Goal: Task Accomplishment & Management: Complete application form

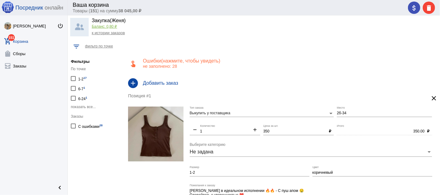
click at [82, 78] on div "1-2 17" at bounding box center [82, 78] width 9 height 8
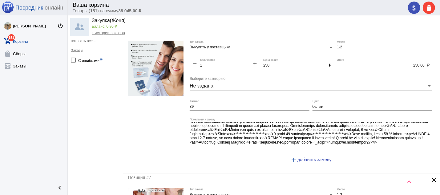
scroll to position [36, 0]
drag, startPoint x: 340, startPoint y: 47, endPoint x: 333, endPoint y: 46, distance: 6.5
click at [337, 46] on input "1-2" at bounding box center [384, 47] width 95 height 4
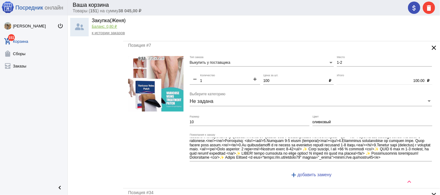
scroll to position [57, 0]
type input "9-39"
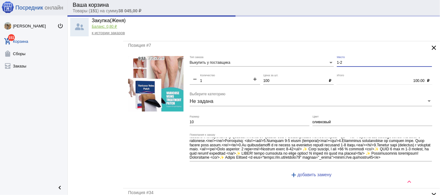
drag, startPoint x: 340, startPoint y: 62, endPoint x: 326, endPoint y: 62, distance: 13.9
click at [337, 62] on input "1-2" at bounding box center [384, 63] width 95 height 4
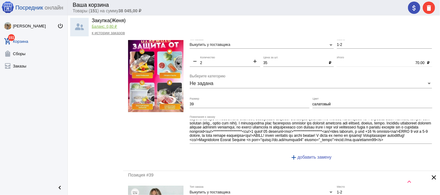
scroll to position [41, 0]
type input "9-53"
drag, startPoint x: 341, startPoint y: 44, endPoint x: 335, endPoint y: 45, distance: 5.9
click at [337, 45] on input "1-2" at bounding box center [384, 45] width 95 height 4
type input "1"
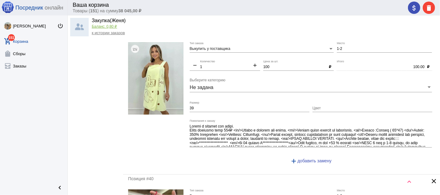
scroll to position [495, 0]
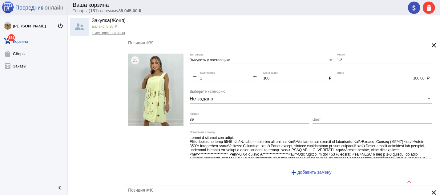
type input "9-39"
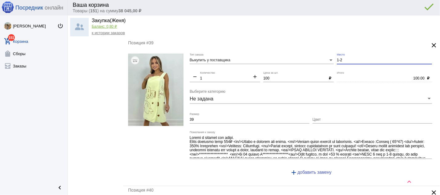
drag, startPoint x: 338, startPoint y: 62, endPoint x: 332, endPoint y: 60, distance: 6.8
click at [337, 60] on input "1-2" at bounding box center [384, 60] width 95 height 4
drag, startPoint x: 351, startPoint y: 62, endPoint x: 332, endPoint y: 64, distance: 18.8
click at [337, 63] on input "2Д-39" at bounding box center [384, 60] width 95 height 4
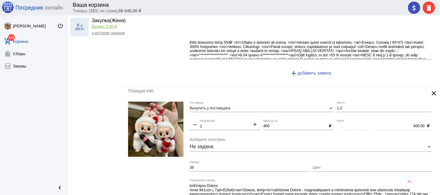
scroll to position [660, 0]
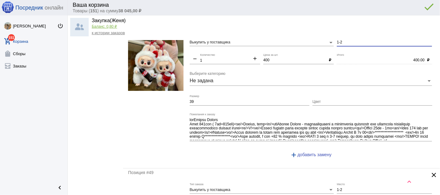
type input "2д-39"
drag, startPoint x: 348, startPoint y: 43, endPoint x: 328, endPoint y: 47, distance: 19.9
click at [337, 45] on input "1-2" at bounding box center [384, 42] width 95 height 4
paste input "2Д-39"
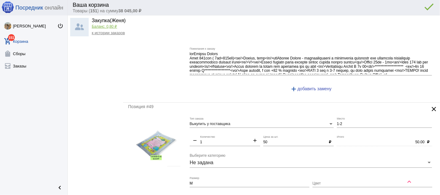
scroll to position [792, 0]
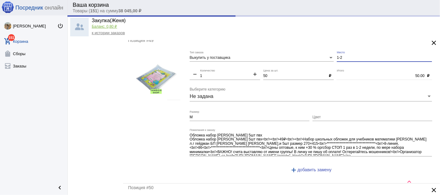
drag, startPoint x: 344, startPoint y: 61, endPoint x: 331, endPoint y: 61, distance: 12.9
click at [337, 60] on input "1-2" at bounding box center [384, 58] width 95 height 4
type input "2д-39"
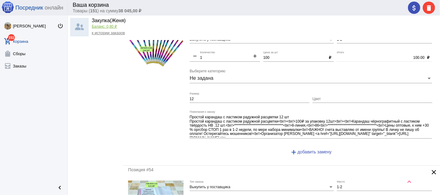
scroll to position [957, 0]
type input "8-86"
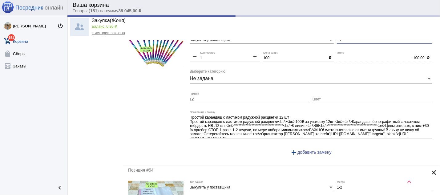
drag, startPoint x: 342, startPoint y: 43, endPoint x: 334, endPoint y: 42, distance: 8.1
click at [337, 42] on input "1-2" at bounding box center [384, 40] width 95 height 4
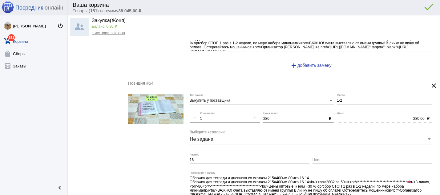
scroll to position [1056, 0]
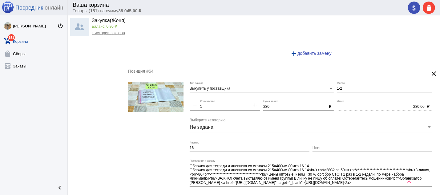
type input "8-86"
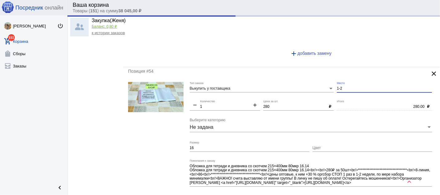
drag, startPoint x: 345, startPoint y: 91, endPoint x: 334, endPoint y: 92, distance: 10.5
click at [337, 91] on input "1-2" at bounding box center [384, 89] width 95 height 4
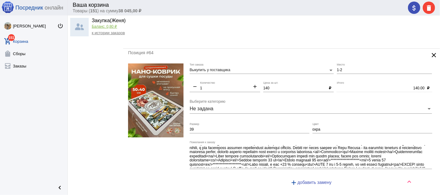
scroll to position [37, 0]
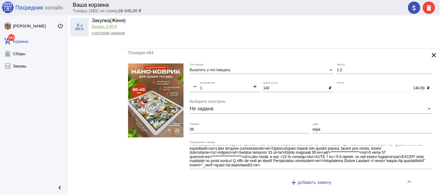
type input "8-86"
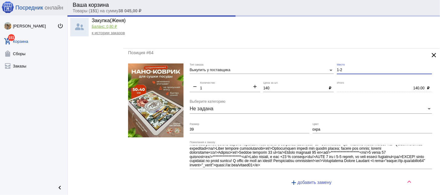
drag, startPoint x: 344, startPoint y: 73, endPoint x: 327, endPoint y: 73, distance: 16.9
click at [337, 72] on input "1-2" at bounding box center [384, 70] width 95 height 4
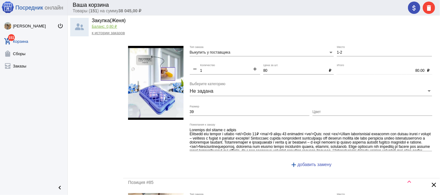
scroll to position [21, 0]
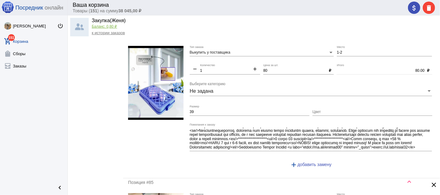
type input "9-39"
drag, startPoint x: 340, startPoint y: 57, endPoint x: 334, endPoint y: 57, distance: 6.2
click at [337, 55] on input "1-2" at bounding box center [384, 53] width 95 height 4
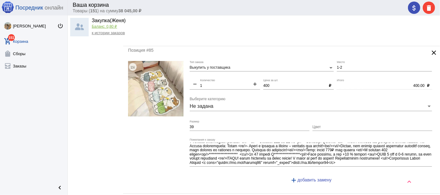
scroll to position [16, 0]
type input "9-39"
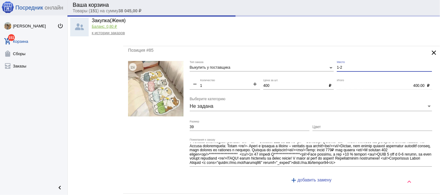
drag, startPoint x: 342, startPoint y: 72, endPoint x: 331, endPoint y: 72, distance: 11.1
click at [337, 70] on input "1-2" at bounding box center [384, 68] width 95 height 4
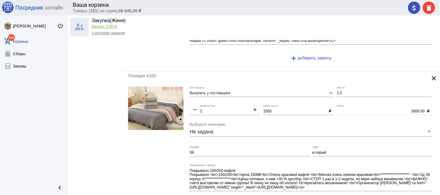
scroll to position [1651, 0]
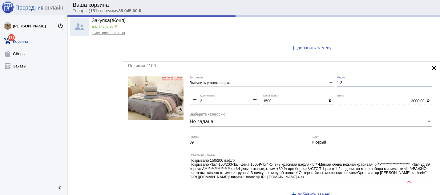
type input "2д-39"
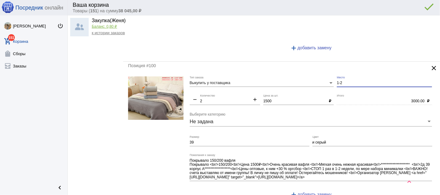
drag, startPoint x: 357, startPoint y: 87, endPoint x: 333, endPoint y: 87, distance: 23.7
click at [337, 85] on input "1-2" at bounding box center [384, 83] width 95 height 4
paste input "2Д-39"
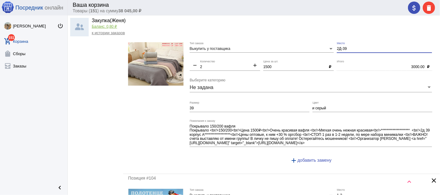
scroll to position [1684, 0]
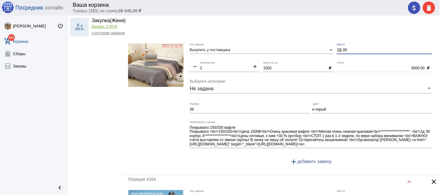
click at [162, 70] on img at bounding box center [155, 64] width 55 height 43
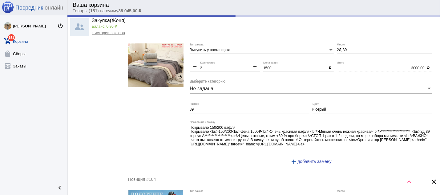
type input "2д-39"
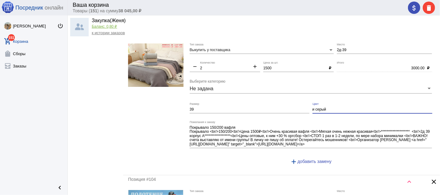
drag, startPoint x: 328, startPoint y: 114, endPoint x: 308, endPoint y: 114, distance: 20.3
click at [313, 112] on input "и серый" at bounding box center [373, 109] width 120 height 4
paste input "озовое и серое ."
type input "Розовое и серое"
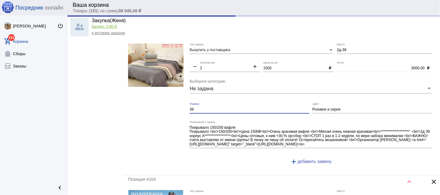
drag, startPoint x: 236, startPoint y: 114, endPoint x: 175, endPoint y: 114, distance: 61.0
click at [190, 112] on input "39" at bounding box center [250, 109] width 120 height 4
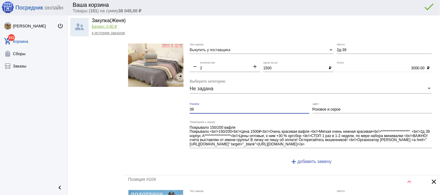
paste input "Розовое и серое ."
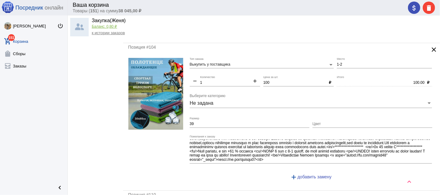
scroll to position [36, 0]
type input "Розовое и серое ."
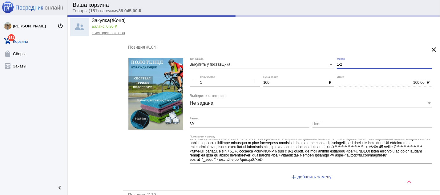
drag, startPoint x: 338, startPoint y: 71, endPoint x: 333, endPoint y: 71, distance: 5.3
click at [337, 67] on input "1-2" at bounding box center [384, 65] width 95 height 4
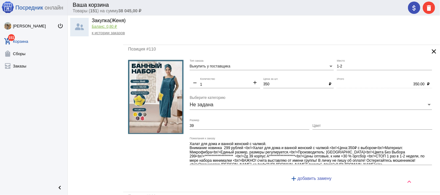
scroll to position [1981, 0]
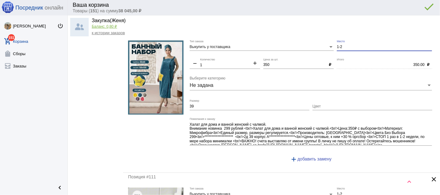
type input "2д-39"
drag, startPoint x: 341, startPoint y: 53, endPoint x: 332, endPoint y: 53, distance: 8.6
click at [337, 49] on input "1-2" at bounding box center [384, 47] width 95 height 4
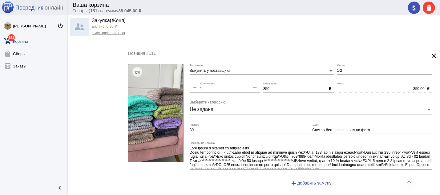
scroll to position [2113, 0]
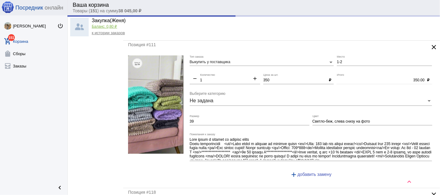
type input "2д-39"
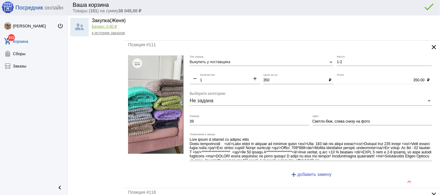
drag, startPoint x: 342, startPoint y: 67, endPoint x: 334, endPoint y: 67, distance: 8.0
drag, startPoint x: 341, startPoint y: 67, endPoint x: 332, endPoint y: 67, distance: 9.0
click at [337, 64] on input "1-2" at bounding box center [384, 62] width 95 height 4
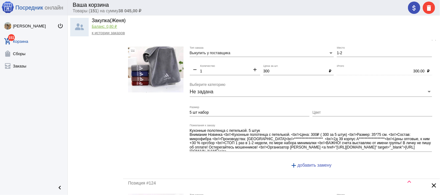
scroll to position [2245, 0]
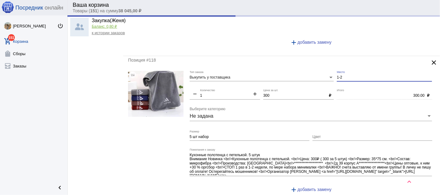
type input "2д-39"
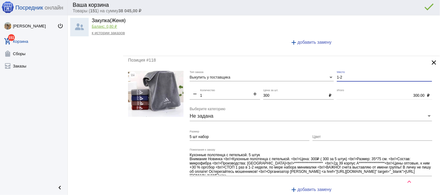
drag, startPoint x: 339, startPoint y: 84, endPoint x: 333, endPoint y: 84, distance: 6.2
click at [337, 80] on input "1-2" at bounding box center [384, 77] width 95 height 4
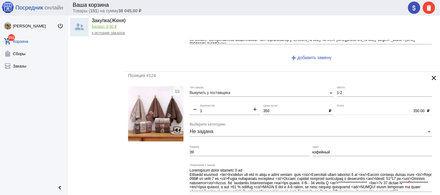
scroll to position [2410, 0]
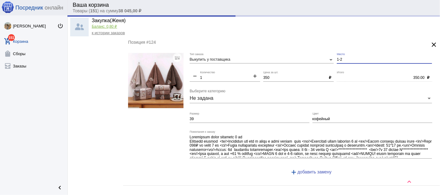
type input "2д-39"
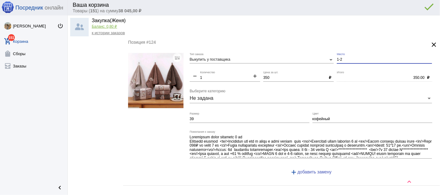
drag, startPoint x: 338, startPoint y: 67, endPoint x: 331, endPoint y: 68, distance: 7.1
click at [337, 62] on input "1-2" at bounding box center [384, 60] width 95 height 4
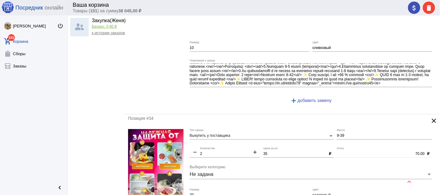
scroll to position [0, 0]
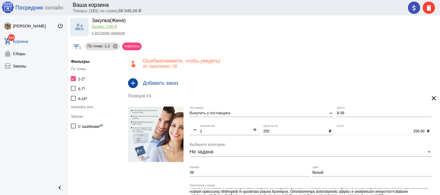
type input "2Д-39"
click at [71, 78] on div at bounding box center [73, 78] width 5 height 5
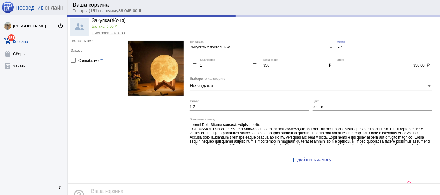
drag, startPoint x: 330, startPoint y: 48, endPoint x: 326, endPoint y: 48, distance: 4.0
click at [337, 48] on input "6-7" at bounding box center [384, 47] width 95 height 4
type input "9-39"
click at [91, 59] on div "С ошибками 28" at bounding box center [90, 60] width 24 height 8
checkbox input "true"
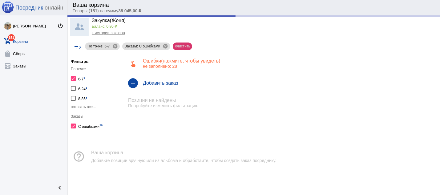
click at [179, 45] on mat-chip "очистить" at bounding box center [182, 47] width 19 height 8
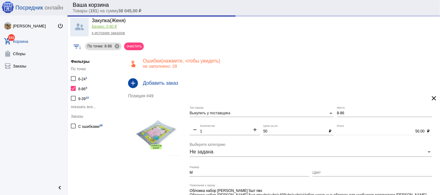
click at [74, 89] on div at bounding box center [73, 88] width 5 height 5
checkbox input "false"
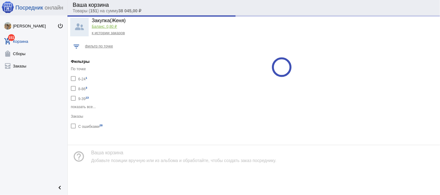
click at [77, 106] on span "показать все..." at bounding box center [83, 107] width 25 height 4
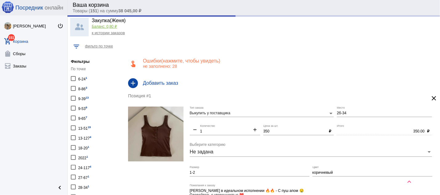
scroll to position [33, 0]
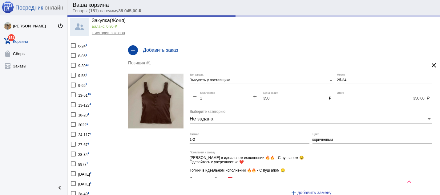
click at [86, 120] on div "2022 1" at bounding box center [83, 124] width 10 height 8
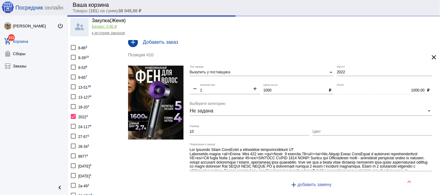
scroll to position [33, 0]
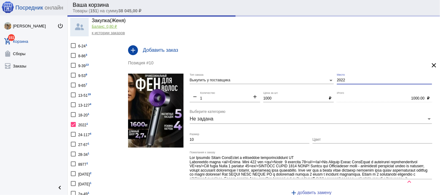
drag, startPoint x: 349, startPoint y: 80, endPoint x: 321, endPoint y: 79, distance: 28.4
click at [337, 80] on input "2022" at bounding box center [384, 80] width 95 height 4
type input "9-39"
click at [73, 161] on div at bounding box center [73, 163] width 5 height 5
checkbox input "true"
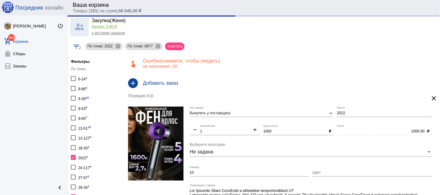
click at [73, 155] on div at bounding box center [73, 157] width 5 height 5
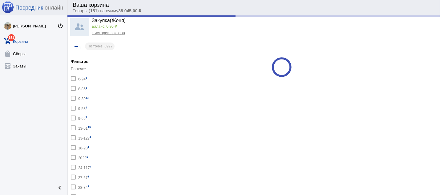
checkbox input "false"
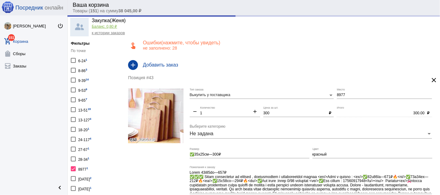
scroll to position [33, 0]
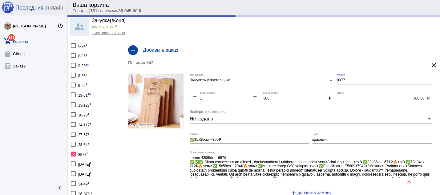
drag, startPoint x: 347, startPoint y: 82, endPoint x: 327, endPoint y: 82, distance: 19.7
click at [337, 82] on input "8977" at bounding box center [384, 80] width 95 height 4
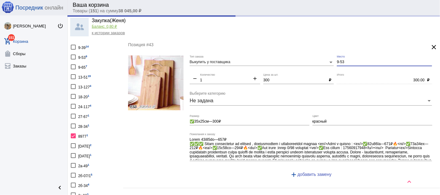
scroll to position [66, 0]
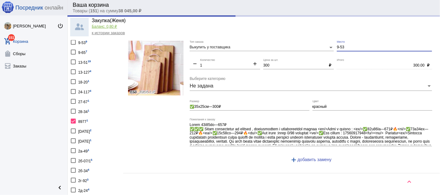
type input "9-53"
click at [73, 119] on div at bounding box center [73, 121] width 5 height 5
checkbox input "false"
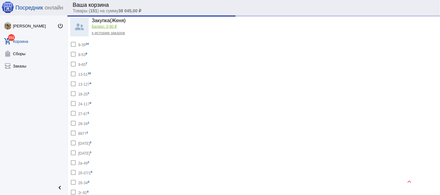
scroll to position [5, 0]
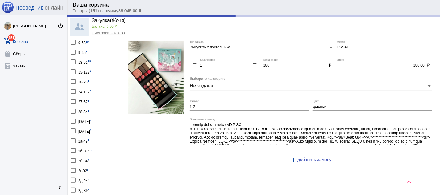
scroll to position [132, 0]
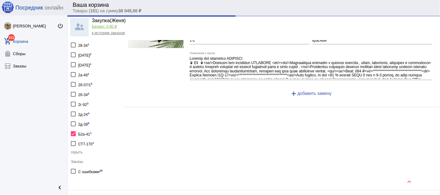
click at [74, 131] on div at bounding box center [73, 133] width 5 height 5
checkbox input "false"
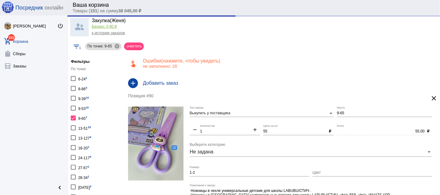
click at [73, 115] on div at bounding box center [73, 117] width 5 height 5
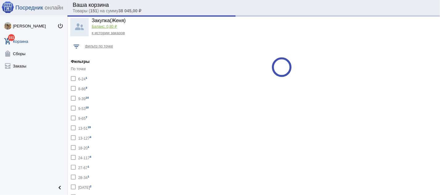
checkbox input "false"
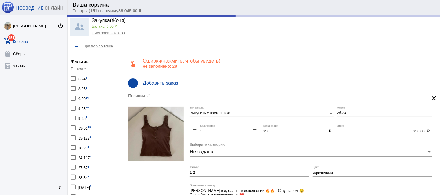
click at [84, 163] on div "27-67 1" at bounding box center [83, 167] width 11 height 8
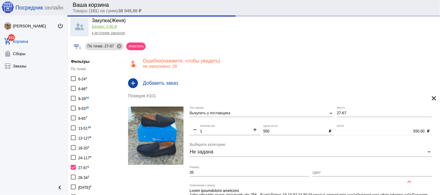
scroll to position [66, 0]
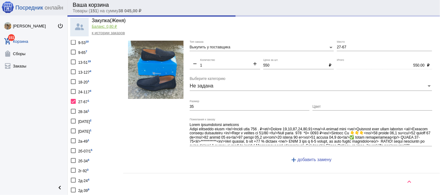
click at [73, 79] on div at bounding box center [73, 81] width 5 height 5
checkbox input "true"
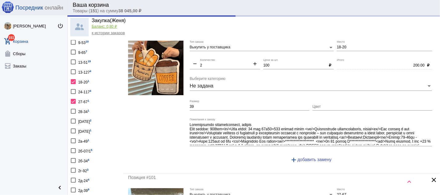
scroll to position [12, 0]
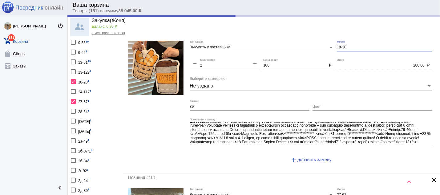
drag, startPoint x: 345, startPoint y: 47, endPoint x: 334, endPoint y: 47, distance: 10.5
click at [337, 47] on input "18-20" at bounding box center [384, 47] width 95 height 4
type input "2Д-39"
click at [72, 99] on div at bounding box center [73, 101] width 5 height 5
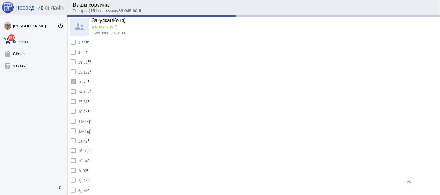
checkbox input "false"
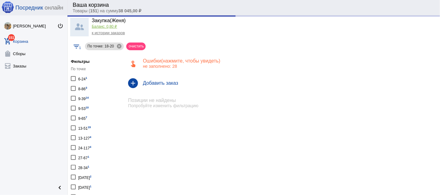
click at [82, 78] on div "6-24 1" at bounding box center [82, 78] width 9 height 8
checkbox input "true"
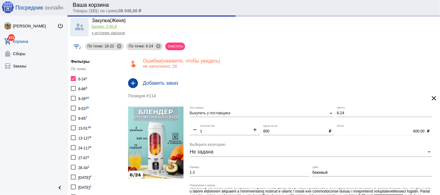
drag, startPoint x: 74, startPoint y: 77, endPoint x: 93, endPoint y: 89, distance: 23.1
click at [73, 77] on div at bounding box center [73, 78] width 5 height 5
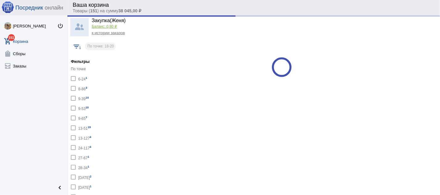
checkbox input "false"
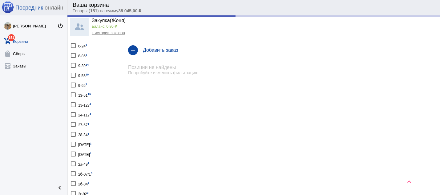
scroll to position [66, 0]
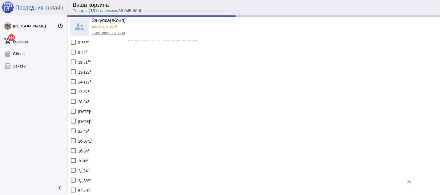
click at [79, 117] on div "2-2-16 1" at bounding box center [84, 121] width 13 height 8
checkbox input "true"
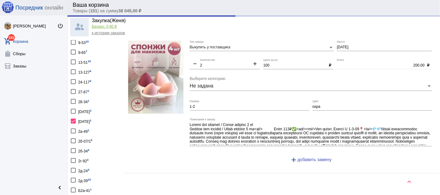
scroll to position [132, 0]
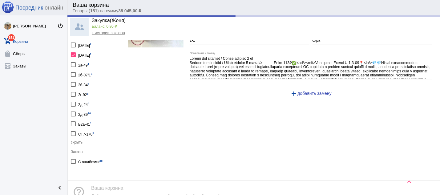
click at [72, 92] on div at bounding box center [73, 94] width 5 height 5
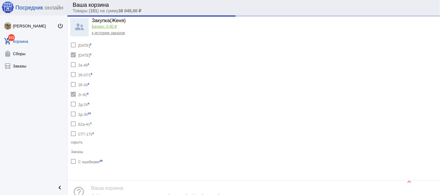
checkbox input "true"
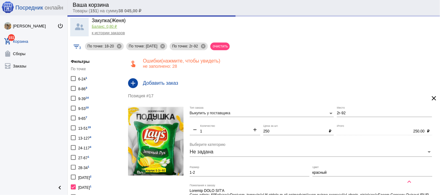
scroll to position [99, 0]
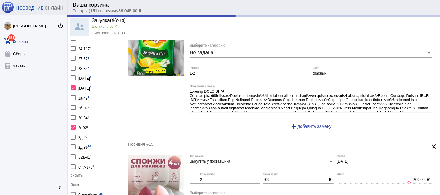
click at [72, 125] on div at bounding box center [73, 127] width 5 height 5
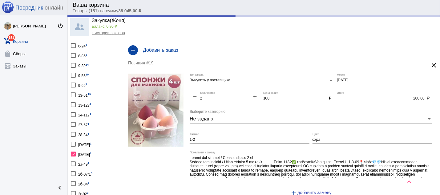
click at [73, 142] on div at bounding box center [73, 144] width 5 height 5
checkbox input "true"
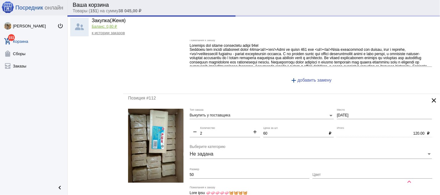
scroll to position [330, 0]
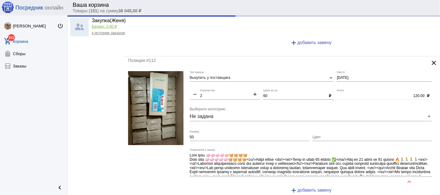
click at [168, 130] on img at bounding box center [155, 108] width 55 height 74
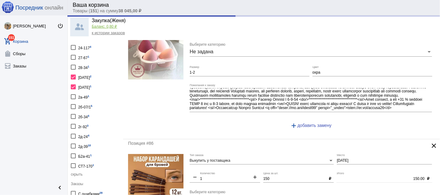
scroll to position [0, 0]
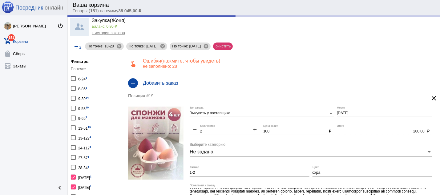
click at [231, 47] on mat-chip "очистить" at bounding box center [222, 47] width 19 height 8
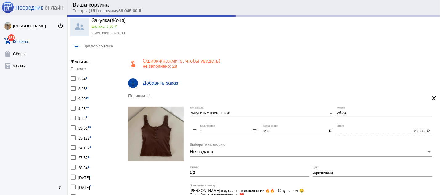
click at [173, 83] on h4 "Добавить заказ" at bounding box center [289, 83] width 292 height 6
click at [164, 65] on p "не заполнено: 28" at bounding box center [289, 66] width 292 height 5
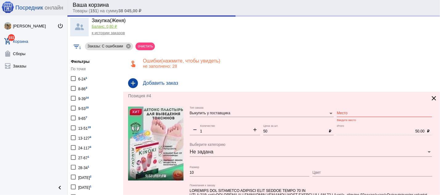
click at [343, 113] on input "Место" at bounding box center [384, 113] width 95 height 4
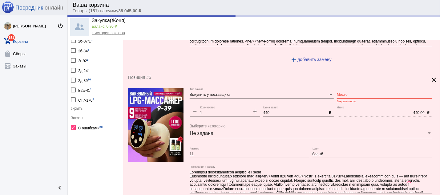
scroll to position [165, 0]
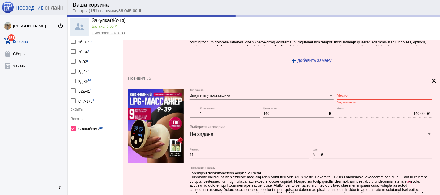
type input "9-53"
click at [360, 95] on input "Место" at bounding box center [384, 96] width 95 height 4
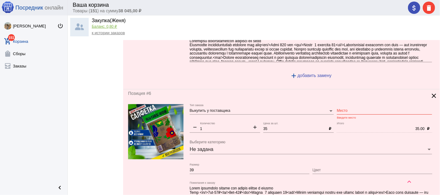
scroll to position [330, 0]
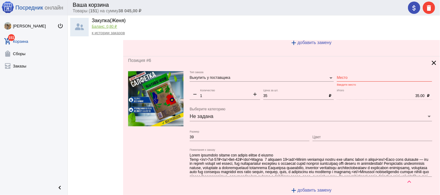
type input "9-39"
click at [359, 80] on input "Место" at bounding box center [384, 78] width 95 height 4
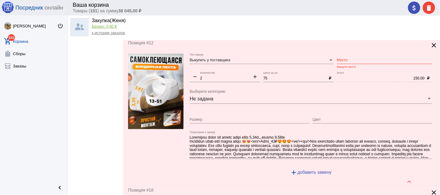
scroll to position [0, 0]
type input "9-39"
click at [343, 62] on input "Место" at bounding box center [384, 60] width 95 height 4
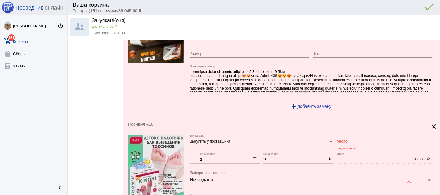
scroll to position [627, 0]
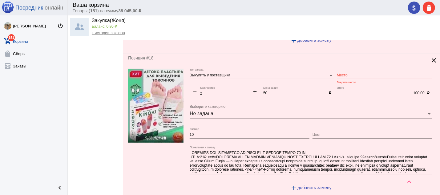
type input "13-51"
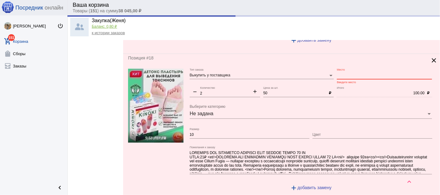
click at [351, 76] on input "Место" at bounding box center [384, 75] width 95 height 4
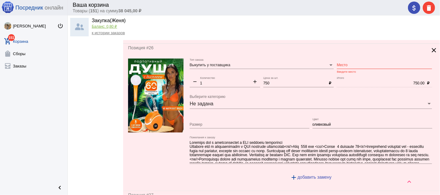
scroll to position [792, 0]
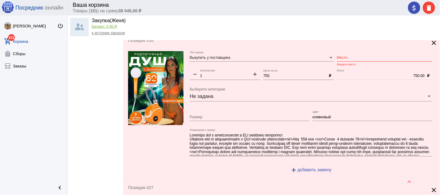
type input "9-53"
click at [353, 60] on input "Место" at bounding box center [384, 58] width 95 height 4
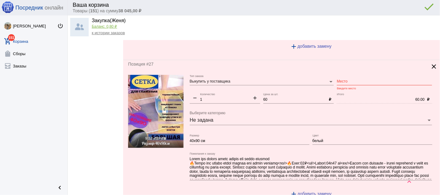
scroll to position [925, 0]
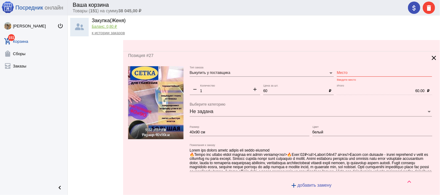
type input "9-39"
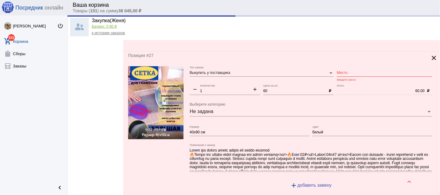
click at [348, 73] on div "Место" at bounding box center [384, 71] width 95 height 10
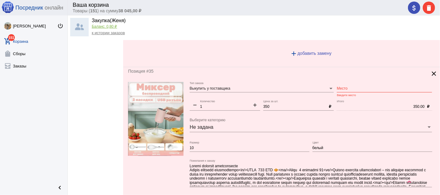
scroll to position [1090, 0]
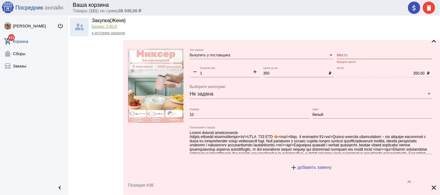
type input "9-53"
click at [359, 57] on input "Место" at bounding box center [384, 55] width 95 height 4
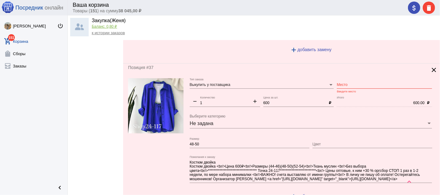
scroll to position [1386, 0]
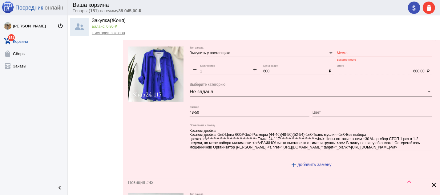
type input "9-39"
click at [351, 55] on input "Место" at bounding box center [384, 53] width 95 height 4
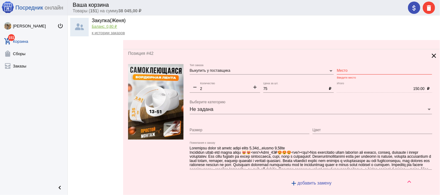
scroll to position [1519, 0]
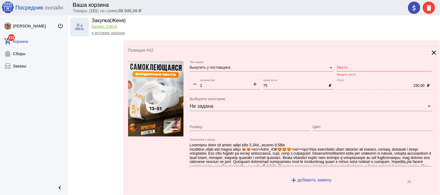
type input "24-117"
click at [346, 70] on input "Место" at bounding box center [384, 68] width 95 height 4
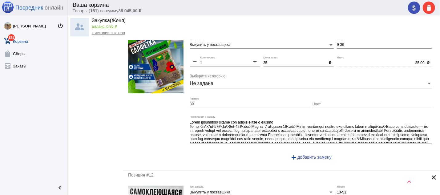
scroll to position [462, 0]
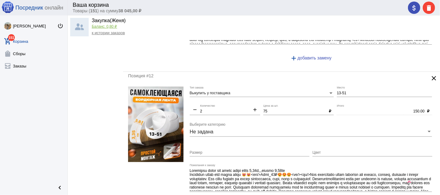
type input "13-51"
click at [253, 113] on mat-icon "add" at bounding box center [255, 110] width 10 height 7
type input "4"
type input "300.00"
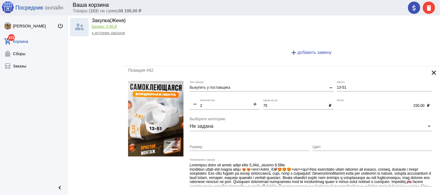
scroll to position [1519, 0]
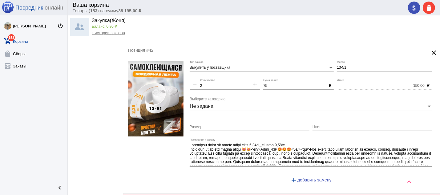
click at [430, 56] on mat-icon "clear" at bounding box center [433, 52] width 7 height 7
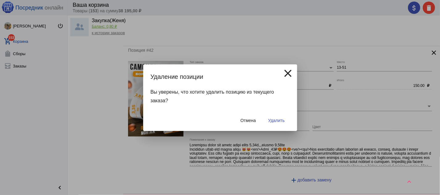
click at [274, 118] on button "Удалить" at bounding box center [276, 120] width 26 height 11
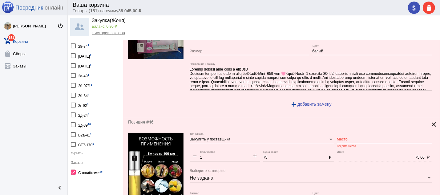
scroll to position [0, 0]
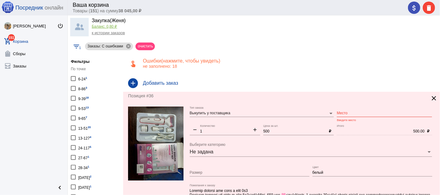
click at [162, 152] on img at bounding box center [155, 144] width 55 height 74
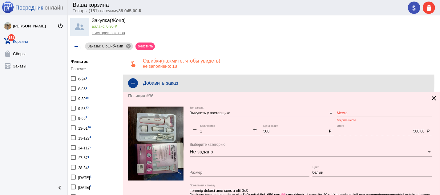
click at [174, 82] on h4 "Добавить заказ" at bounding box center [289, 83] width 292 height 6
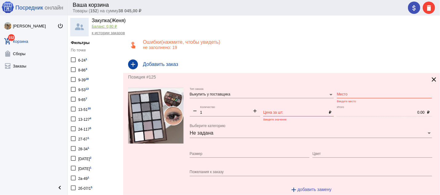
scroll to position [66, 0]
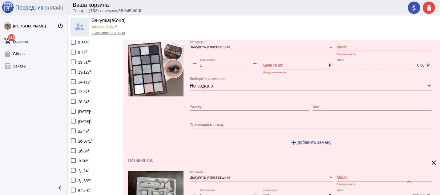
click at [218, 122] on div "Пожелания к заказу" at bounding box center [311, 123] width 242 height 11
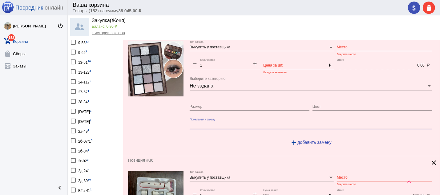
paste textarea "Палитра теней для век, 15 цветов с нейтральным шиммером, ▪Цена 200 руб ✔"
type textarea "Палитра теней для век, 15 цветов с нейтральным шиммером, ▪Цена 200 руб ✔"
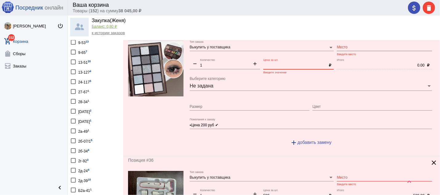
click at [289, 67] on input "Цена за шт." at bounding box center [294, 65] width 63 height 4
type input "200"
click at [337, 49] on input "Место" at bounding box center [384, 47] width 95 height 4
paste input "Б 2-2-01"
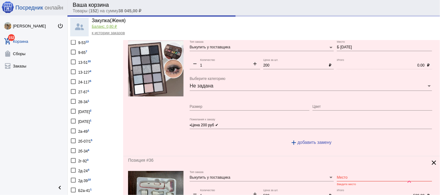
type input "2-2-01"
type input "200.00"
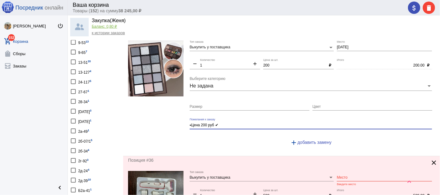
drag, startPoint x: 226, startPoint y: 124, endPoint x: 168, endPoint y: 124, distance: 57.6
click at [190, 124] on textarea "Палитра теней для век, 15 цветов с нейтральным шиммером, ▪Цена 200 руб ✔" at bounding box center [311, 125] width 242 height 6
paste textarea "Палитра теней для век, 15 цветов с нейтральным шиммером, ▪️Цена 200 руб ✔️"
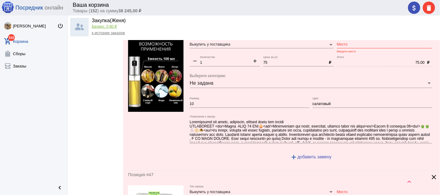
scroll to position [363, 0]
type textarea "Палитра теней для век, 15 цветов с нейтральным шиммером, Палитра теней для век,…"
click at [345, 45] on input "Место" at bounding box center [384, 44] width 95 height 4
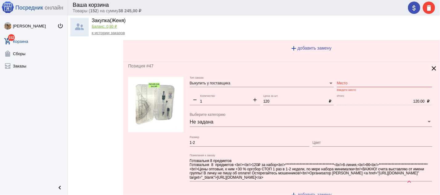
scroll to position [462, 0]
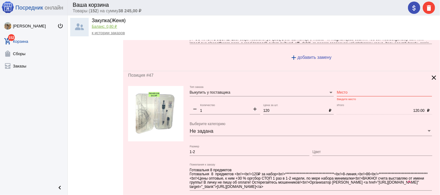
type input "9-39"
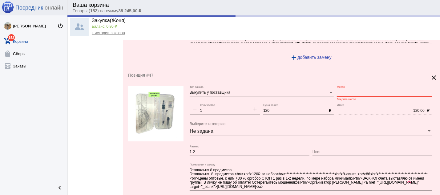
click at [354, 95] on input "Место" at bounding box center [384, 93] width 95 height 4
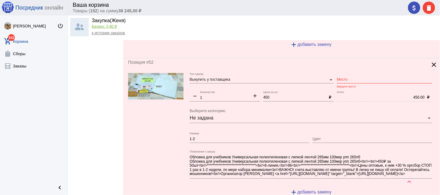
scroll to position [627, 0]
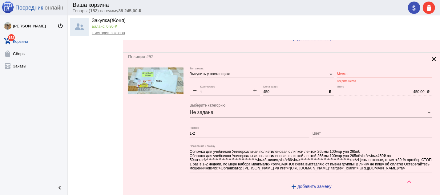
type input "8-86"
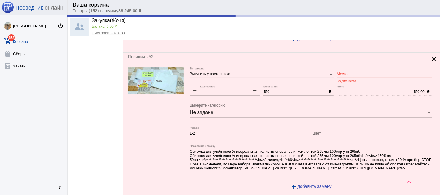
click at [339, 73] on div "Место" at bounding box center [384, 72] width 95 height 10
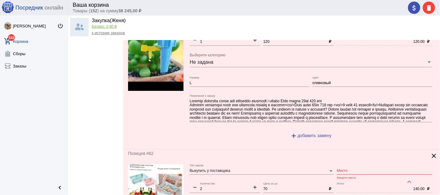
scroll to position [792, 0]
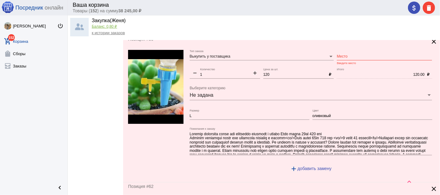
type input "8-86"
click at [346, 58] on input "Место" at bounding box center [384, 57] width 95 height 4
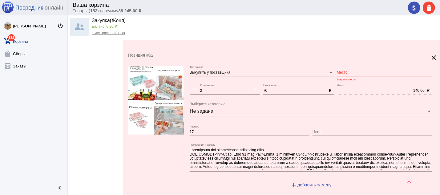
scroll to position [891, 0]
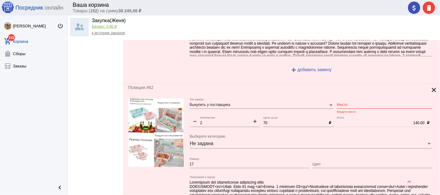
type input "9-39"
click at [344, 107] on input "Место" at bounding box center [384, 105] width 95 height 4
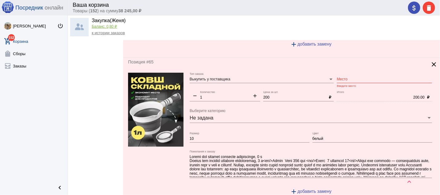
scroll to position [1056, 0]
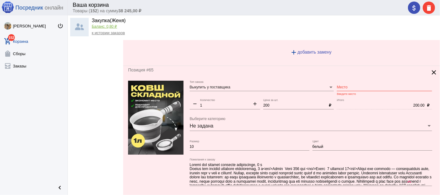
type input "9-39"
click at [341, 89] on input "Место" at bounding box center [384, 87] width 95 height 4
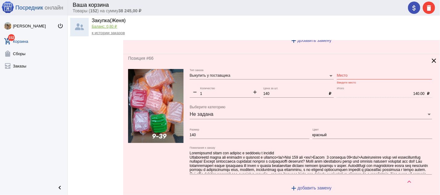
scroll to position [1221, 0]
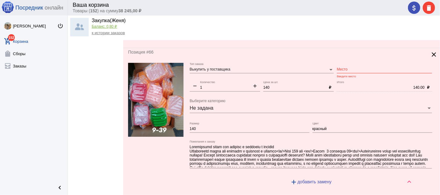
type input "9-39"
click at [350, 72] on input "Место" at bounding box center [384, 69] width 95 height 4
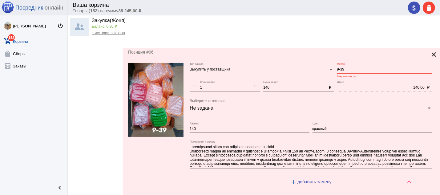
type input "9-39"
click at [254, 87] on mat-icon "add" at bounding box center [255, 86] width 10 height 7
type input "2"
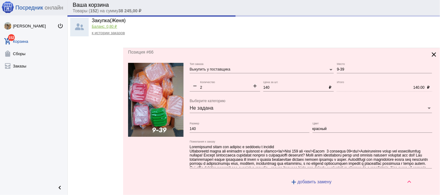
type input "280.00"
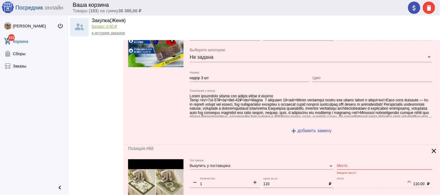
scroll to position [1354, 0]
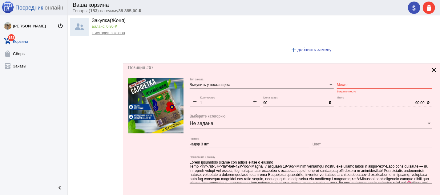
click at [337, 87] on input "Место" at bounding box center [384, 85] width 95 height 4
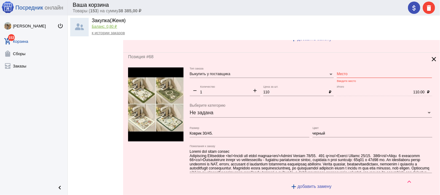
scroll to position [1519, 0]
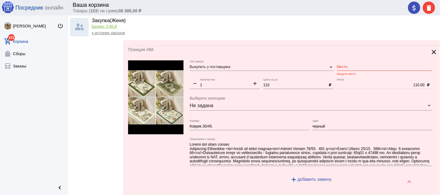
type input "9-39"
click at [346, 69] on input "Место" at bounding box center [384, 67] width 95 height 4
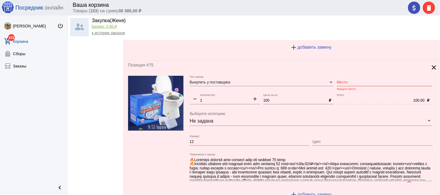
scroll to position [1618, 0]
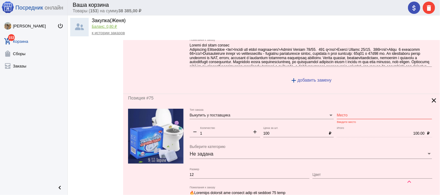
type input "9-39"
click at [356, 118] on input "Место" at bounding box center [384, 115] width 95 height 4
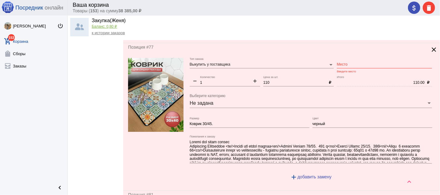
scroll to position [1783, 0]
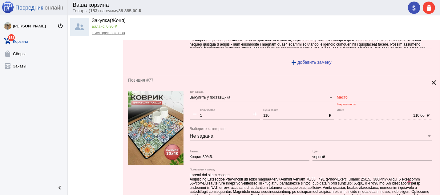
type input "9-53"
click at [344, 100] on input "Место" at bounding box center [384, 97] width 95 height 4
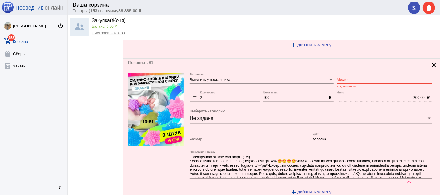
scroll to position [0, 0]
type input "9-39"
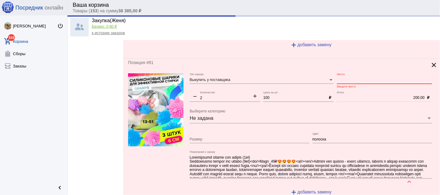
click at [354, 82] on input "Место" at bounding box center [384, 80] width 95 height 4
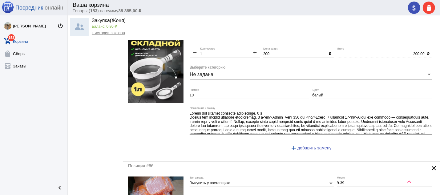
scroll to position [1090, 0]
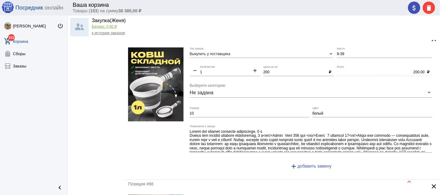
type input "13-51"
click at [252, 74] on mat-icon "add" at bounding box center [255, 70] width 10 height 7
type input "2"
type input "400.00"
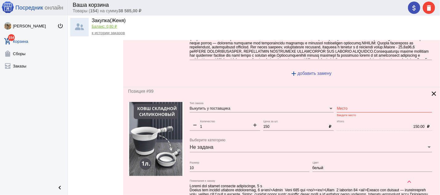
scroll to position [2212, 0]
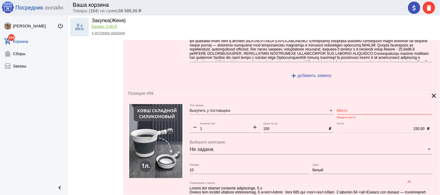
click at [430, 99] on mat-icon "clear" at bounding box center [433, 95] width 7 height 7
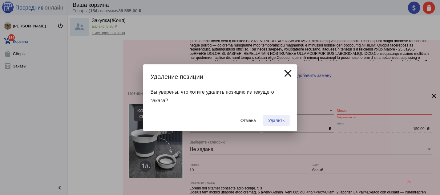
click at [273, 121] on span "Удалить" at bounding box center [276, 120] width 16 height 5
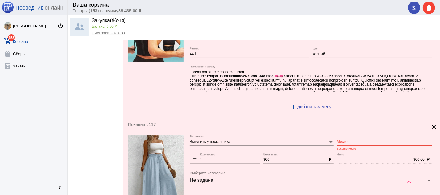
scroll to position [560, 0]
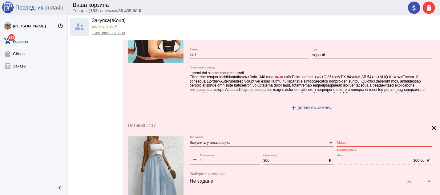
click at [350, 144] on input "Место" at bounding box center [384, 143] width 95 height 4
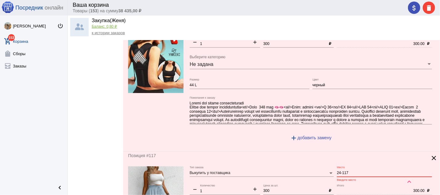
scroll to position [494, 0]
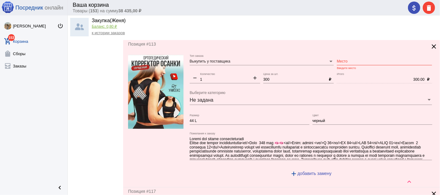
type input "24-117"
click at [377, 64] on input "Место" at bounding box center [384, 61] width 95 height 4
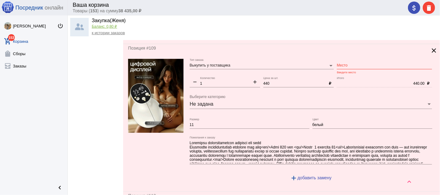
scroll to position [329, 0]
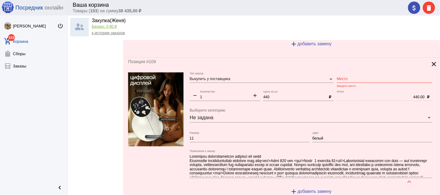
type input "9-39"
click at [374, 80] on input "Место" at bounding box center [384, 79] width 95 height 4
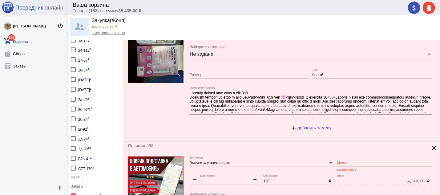
scroll to position [65, 0]
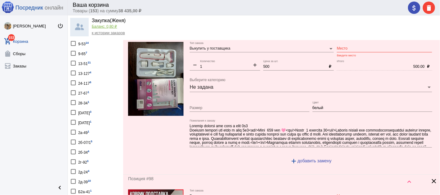
type input "9-39"
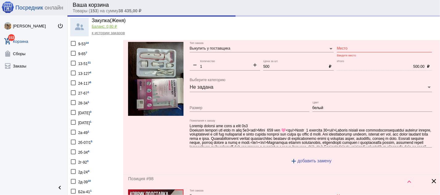
click at [355, 46] on div "Место" at bounding box center [384, 47] width 95 height 10
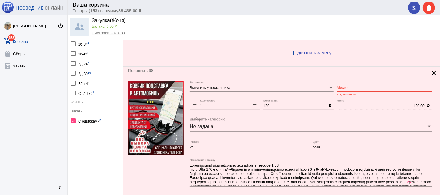
scroll to position [198, 0]
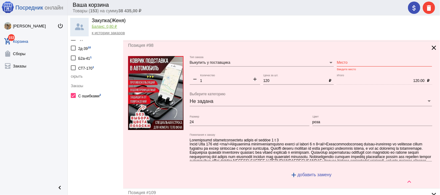
type input "9-39"
click at [128, 99] on div "Позиция #98 clear Выкупить у поставщика Тип заказа Место Введите место remove 1…" at bounding box center [281, 114] width 317 height 147
click at [147, 97] on img at bounding box center [155, 93] width 55 height 74
click at [351, 63] on input "Место" at bounding box center [384, 63] width 95 height 4
type input "9-39"
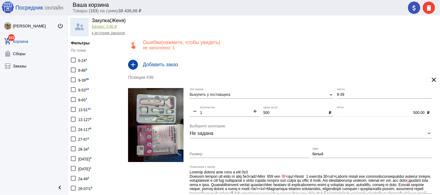
scroll to position [66, 0]
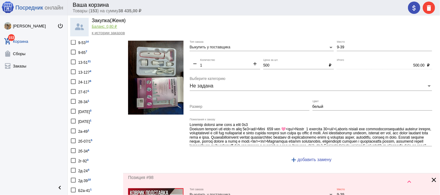
click at [83, 79] on div "24-117 6" at bounding box center [84, 81] width 13 height 8
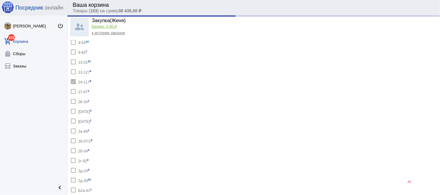
checkbox input "true"
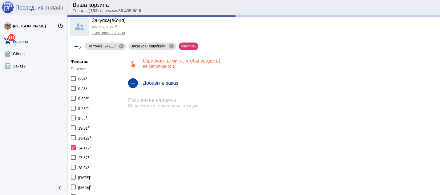
click at [185, 44] on mat-chip "очистить" at bounding box center [188, 47] width 19 height 8
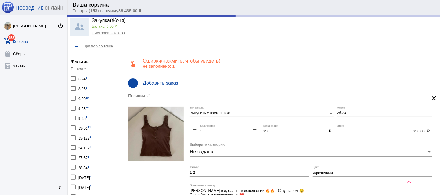
click at [86, 135] on div "13-127 4" at bounding box center [84, 137] width 13 height 8
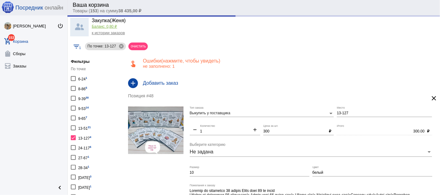
click at [74, 135] on div at bounding box center [73, 137] width 5 height 5
checkbox input "false"
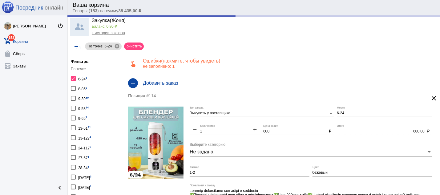
click at [72, 78] on div at bounding box center [73, 78] width 5 height 5
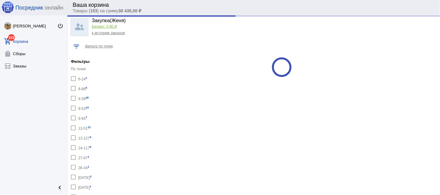
checkbox input "false"
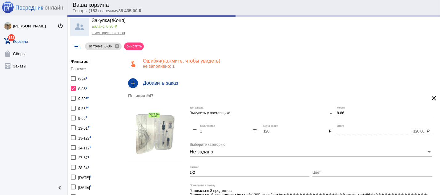
click at [73, 88] on div at bounding box center [73, 88] width 5 height 5
checkbox input "false"
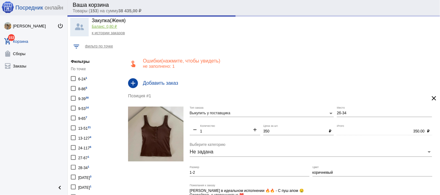
click at [74, 135] on div at bounding box center [73, 137] width 5 height 5
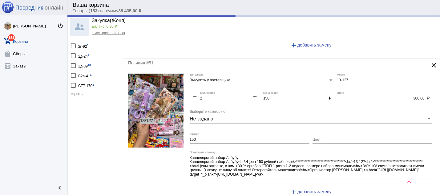
scroll to position [48, 0]
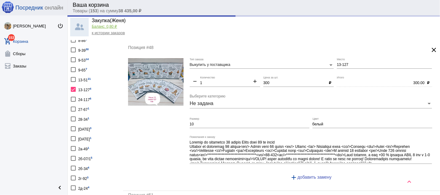
click at [73, 87] on div at bounding box center [73, 89] width 5 height 5
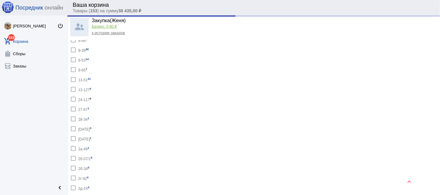
checkbox input "false"
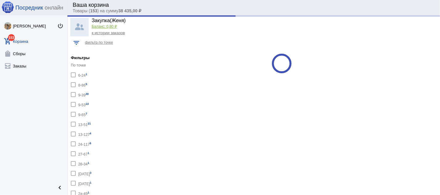
scroll to position [66, 0]
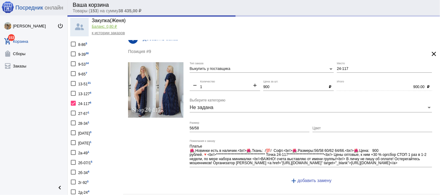
scroll to position [11, 0]
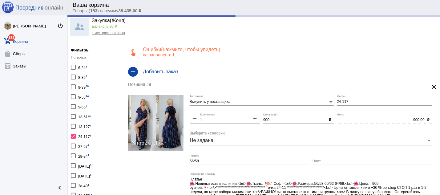
click at [74, 134] on div at bounding box center [73, 136] width 5 height 5
checkbox input "false"
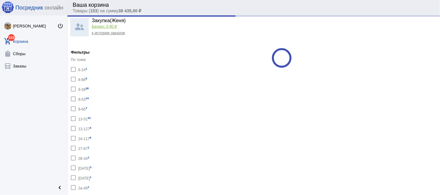
scroll to position [2, 0]
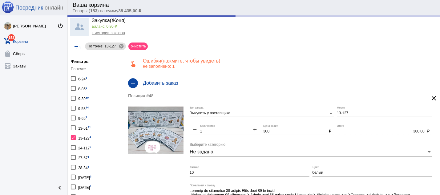
click at [73, 136] on div at bounding box center [73, 137] width 5 height 5
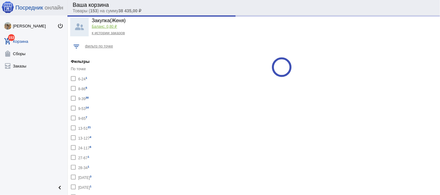
checkbox input "false"
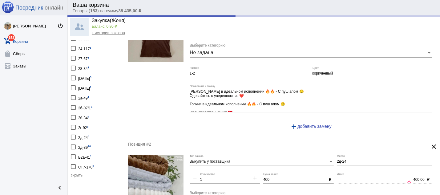
scroll to position [66, 0]
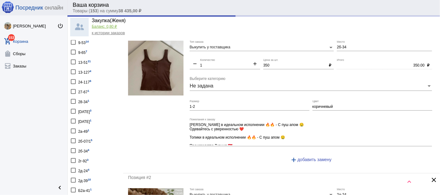
click at [73, 148] on div at bounding box center [73, 150] width 5 height 5
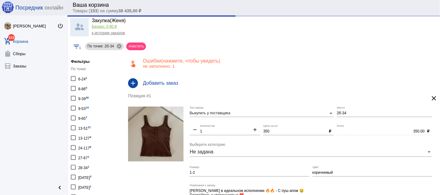
scroll to position [99, 0]
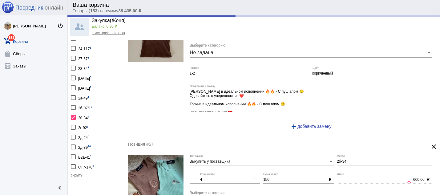
click at [74, 115] on div at bounding box center [73, 117] width 5 height 5
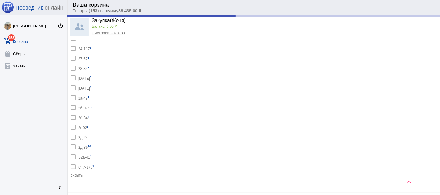
checkbox input "false"
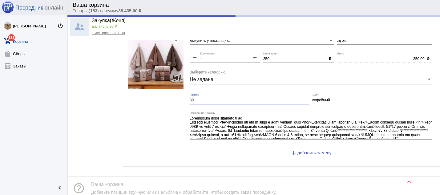
drag, startPoint x: 208, startPoint y: 105, endPoint x: 182, endPoint y: 104, distance: 25.9
click at [190, 103] on input "39" at bounding box center [250, 100] width 120 height 4
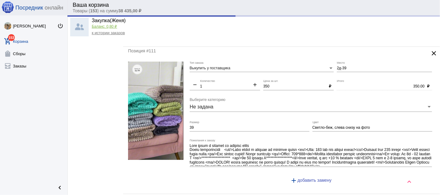
scroll to position [1068, 0]
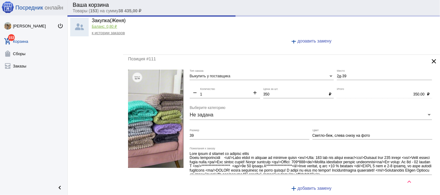
type input "6шт"
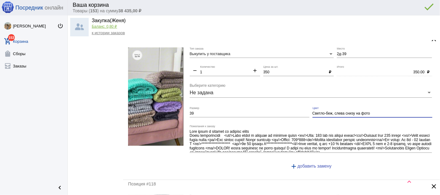
drag, startPoint x: 377, startPoint y: 138, endPoint x: 284, endPoint y: 138, distance: 92.7
click at [313, 116] on input "Светло-беж, слева снизу на фото" at bounding box center [373, 113] width 120 height 4
drag, startPoint x: 225, startPoint y: 116, endPoint x: 164, endPoint y: 115, distance: 60.7
click at [190, 115] on input "39" at bounding box center [250, 113] width 120 height 4
paste input "Светло-беж, слева снизу на фото"
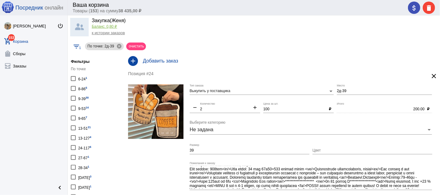
scroll to position [0, 0]
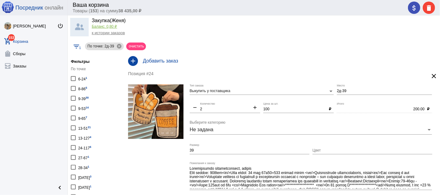
type input "Светло-беж, слева снизу на фото"
click at [161, 114] on img at bounding box center [155, 111] width 55 height 55
click at [176, 59] on h4 "Добавить заказ" at bounding box center [289, 61] width 292 height 6
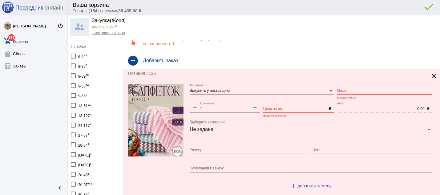
scroll to position [33, 0]
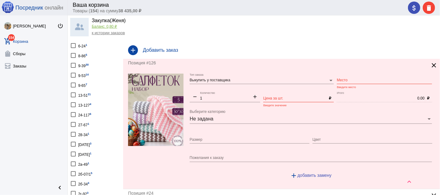
click at [245, 162] on div "Пожелания к заказу" at bounding box center [311, 158] width 242 height 15
click at [246, 158] on textarea "Пожелания к заказу" at bounding box center [311, 158] width 242 height 6
paste textarea "Внимание РАСПРОДАЖА ❌❌❌❌ Универсальная салфетка, из микрофибры. Цена: 50 руб ( …"
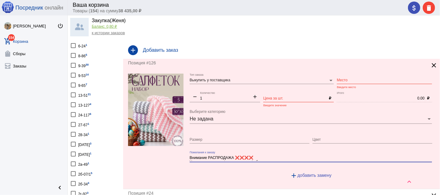
scroll to position [29, 0]
type textarea "Внимание РАСПРОДАЖА ❌❌❌❌ Универсальная салфетка, из микрофибры. Цена: 50 руб ( …"
click at [289, 100] on input "Цена за шт." at bounding box center [294, 98] width 63 height 4
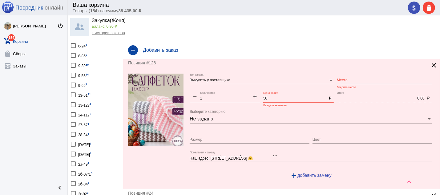
type input "50"
click at [254, 138] on div "Размер" at bounding box center [250, 138] width 120 height 10
type input "5шт30*30"
click at [338, 80] on input "Место" at bounding box center [384, 80] width 95 height 4
type input "2Д-39"
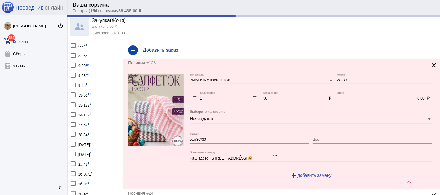
click at [251, 98] on mat-icon "add" at bounding box center [255, 97] width 10 height 7
type input "2"
type input "50.00"
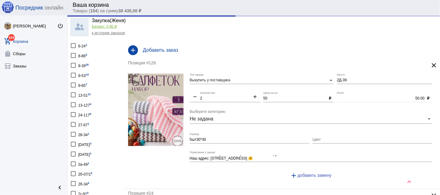
click at [251, 98] on mat-icon "add" at bounding box center [255, 97] width 10 height 7
type input "3"
type input "100.00"
type input "2д-39"
type input "150.00"
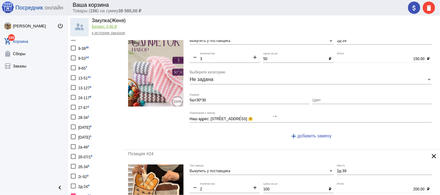
scroll to position [0, 0]
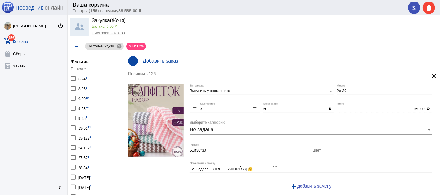
click at [253, 108] on mat-icon "add" at bounding box center [255, 107] width 10 height 7
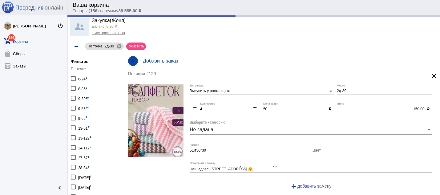
click at [253, 108] on mat-icon "add" at bounding box center [255, 107] width 10 height 7
type input "5"
type input "250.00"
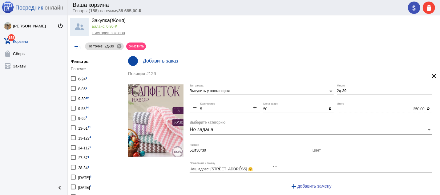
click at [193, 108] on mat-icon "remove" at bounding box center [195, 107] width 10 height 7
type input "4"
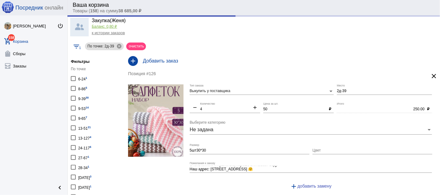
type input "200.00"
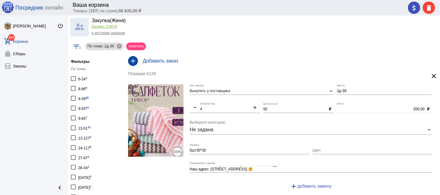
click at [167, 56] on div "add Добавить заказ" at bounding box center [281, 60] width 317 height 17
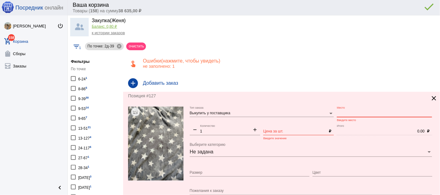
click at [348, 114] on input "Место" at bounding box center [384, 113] width 95 height 4
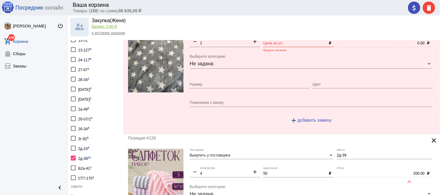
scroll to position [99, 0]
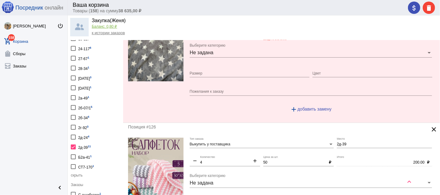
type input "2Д-39"
click at [243, 94] on textarea "Пожелания к заказу" at bounding box center [311, 92] width 242 height 6
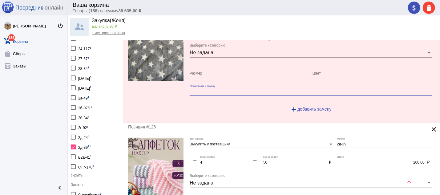
paste textarea "Внимание в наличии 💥💥💥 Долгожданное поступление Всеми любимая расцветка Теперь …"
click at [232, 75] on input "Размер" at bounding box center [250, 73] width 120 height 4
drag, startPoint x: 231, startPoint y: 92, endPoint x: 187, endPoint y: 95, distance: 43.9
click at [190, 95] on textarea "Внимание в наличии 💥💥💥 Долгожданное поступление Всеми любимая расцветка Теперь …" at bounding box center [311, 92] width 242 height 6
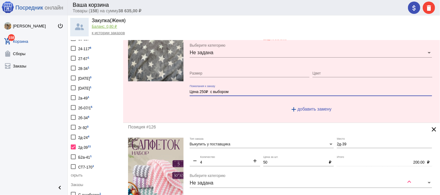
paste textarea "нимание в наличии 💥💥💥 Долгожданное поступление Всеми любимая расцветка Теперь в…"
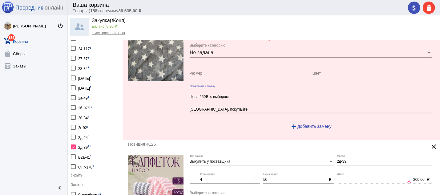
click at [225, 107] on textarea "Внимание в наличии 💥💥💥 Долгожданное поступление Всеми любимая расцветка Теперь …" at bounding box center [311, 100] width 242 height 23
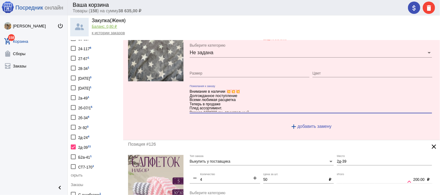
type textarea "Внимание в наличии 💥💥💥 Долгожданное поступление Всеми любимая расцветка Теперь …"
click at [216, 75] on input "Размер" at bounding box center [250, 73] width 120 height 4
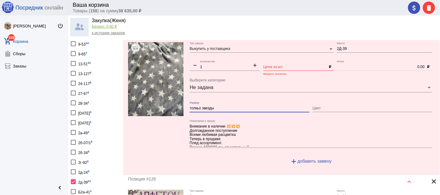
scroll to position [33, 0]
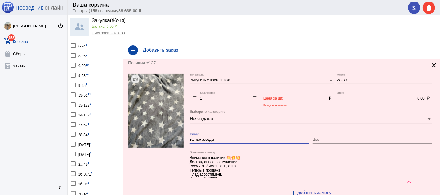
type input "толкьо звезды"
click at [252, 95] on mat-icon "add" at bounding box center [255, 97] width 10 height 7
type input "2"
click at [274, 101] on div "Цена за шт." at bounding box center [294, 97] width 63 height 10
type input "250"
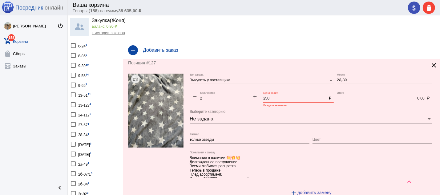
click at [150, 160] on div at bounding box center [155, 138] width 55 height 128
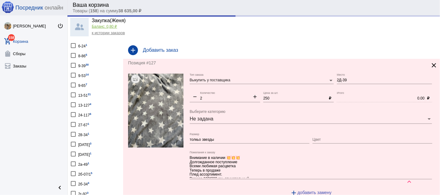
type input "2д-39"
type input "500.00"
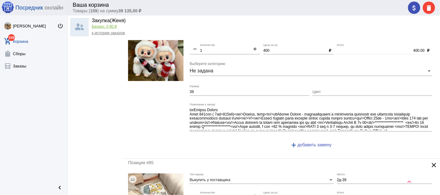
scroll to position [627, 0]
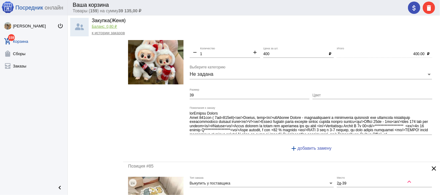
click at [153, 74] on img at bounding box center [155, 56] width 55 height 55
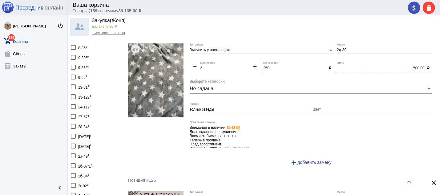
scroll to position [33, 0]
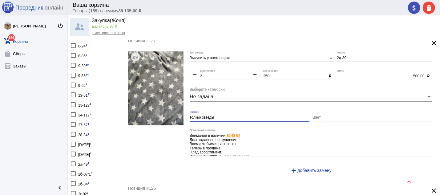
click at [198, 118] on input "толкьо звезды" at bounding box center [250, 117] width 120 height 4
type input "только звезды"
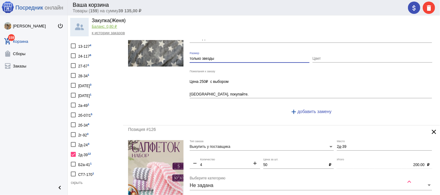
scroll to position [99, 0]
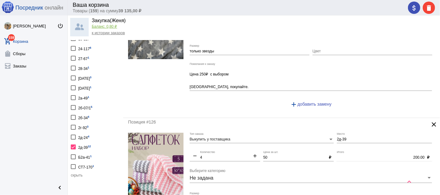
click at [71, 144] on div at bounding box center [73, 146] width 5 height 5
checkbox input "false"
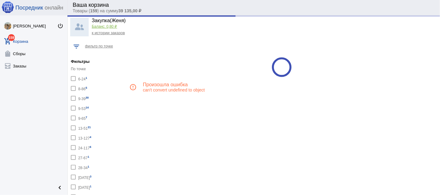
click at [74, 135] on div at bounding box center [73, 137] width 5 height 5
click at [74, 78] on div at bounding box center [73, 78] width 5 height 5
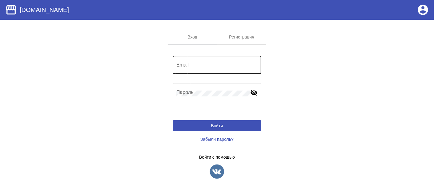
click at [203, 67] on input "Email" at bounding box center [216, 66] width 81 height 6
click at [200, 65] on input "Email" at bounding box center [216, 66] width 81 height 6
click at [217, 170] on img at bounding box center [216, 171] width 15 height 15
click at [204, 158] on p "Войти с помощью" at bounding box center [217, 157] width 89 height 5
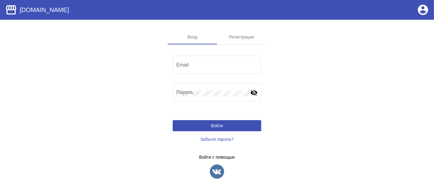
click at [216, 176] on img at bounding box center [216, 171] width 15 height 15
click at [215, 171] on img at bounding box center [216, 171] width 15 height 15
click at [196, 67] on input "Email" at bounding box center [216, 66] width 81 height 6
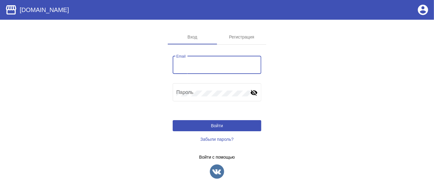
click at [217, 171] on img at bounding box center [216, 171] width 15 height 15
click at [206, 67] on input "Email" at bounding box center [216, 66] width 81 height 6
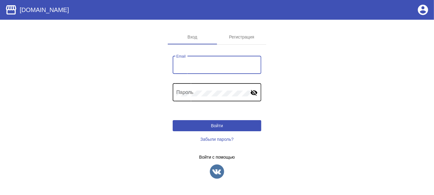
click at [214, 98] on div "Пароль" at bounding box center [213, 91] width 74 height 19
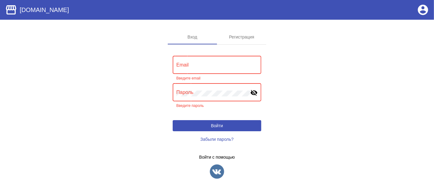
click at [420, 11] on mat-icon "account_circle" at bounding box center [423, 10] width 12 height 12
click at [227, 124] on button "Войти" at bounding box center [217, 125] width 89 height 11
click at [217, 171] on img at bounding box center [216, 171] width 15 height 15
